Goal: Task Accomplishment & Management: Complete application form

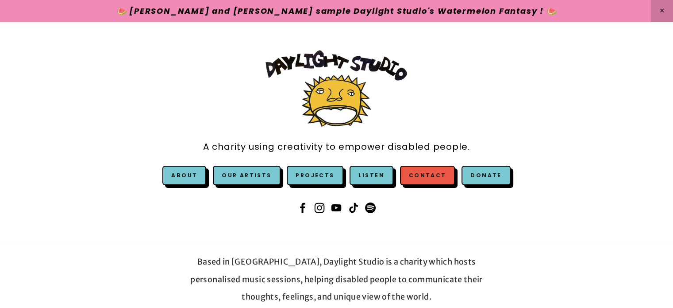
click at [419, 167] on link "Contact" at bounding box center [427, 175] width 55 height 19
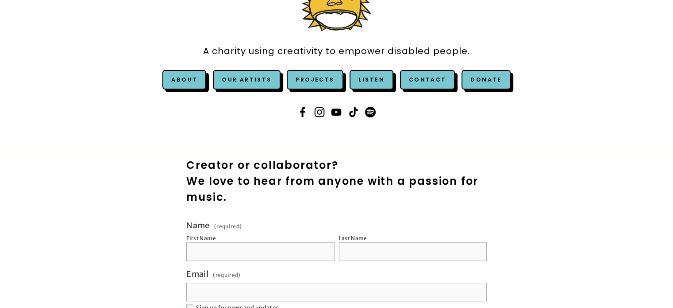
scroll to position [101, 0]
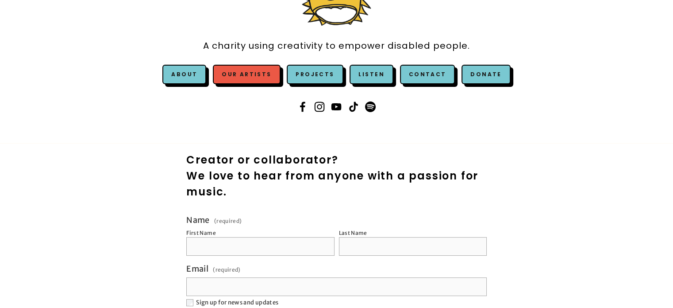
click at [236, 71] on link "Our Artists" at bounding box center [246, 74] width 67 height 19
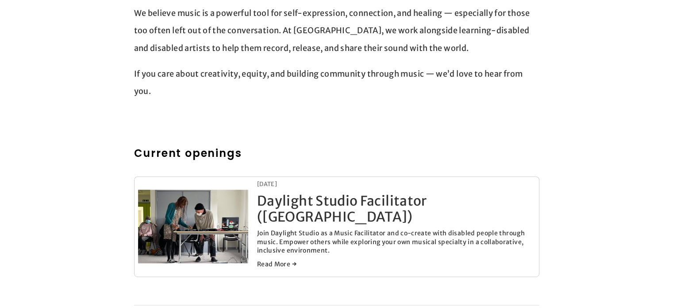
click at [230, 145] on h2 "Current openings" at bounding box center [337, 153] width 406 height 16
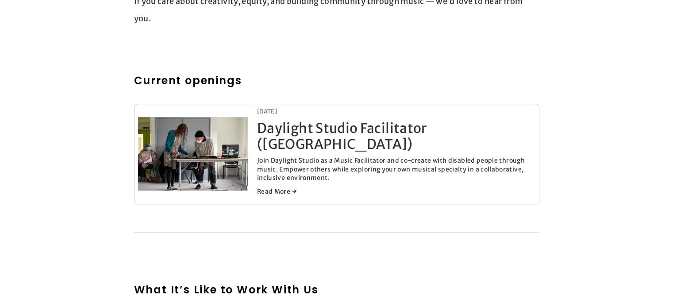
scroll to position [414, 0]
click at [352, 128] on link "Daylight Studio Facilitator ([GEOGRAPHIC_DATA])" at bounding box center [342, 136] width 170 height 33
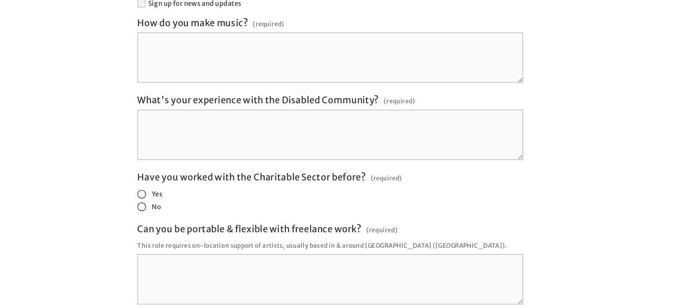
scroll to position [1642, 0]
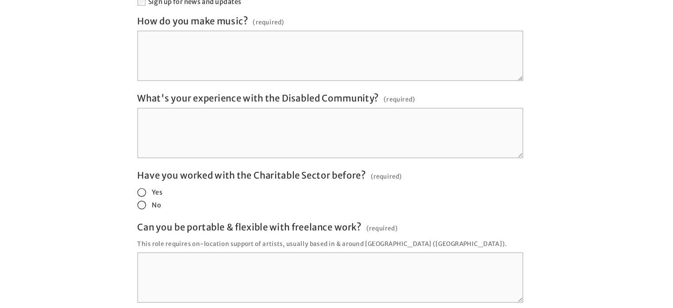
click at [169, 213] on span at bounding box center [170, 217] width 8 height 8
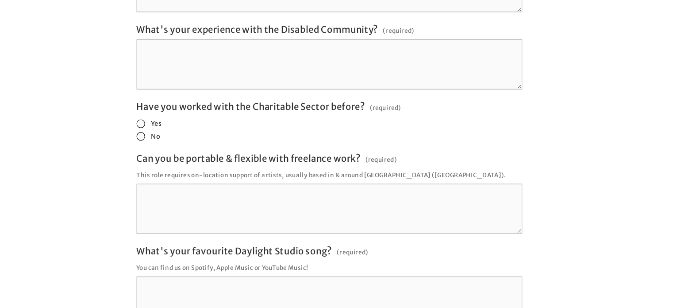
scroll to position [1704, 0]
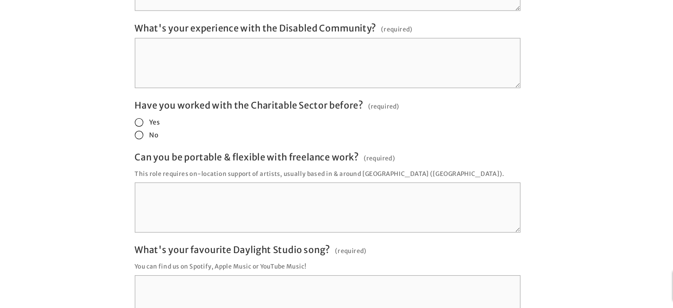
click at [206, 197] on textarea "Can you be portable & flexible with freelance work? (required)" at bounding box center [336, 219] width 341 height 44
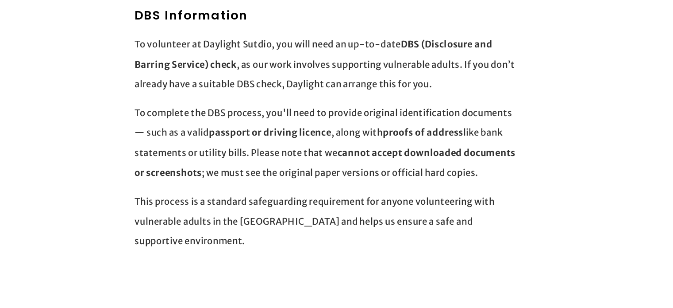
scroll to position [2105, 0]
